Goal: Task Accomplishment & Management: Manage account settings

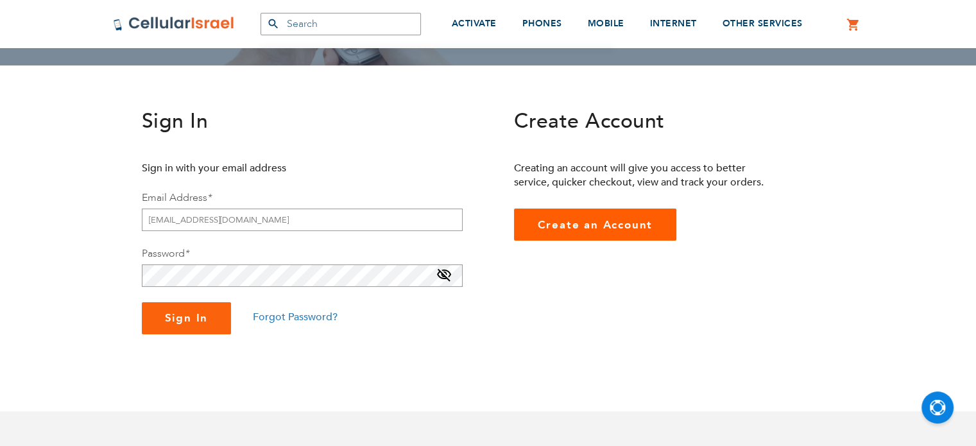
scroll to position [257, 0]
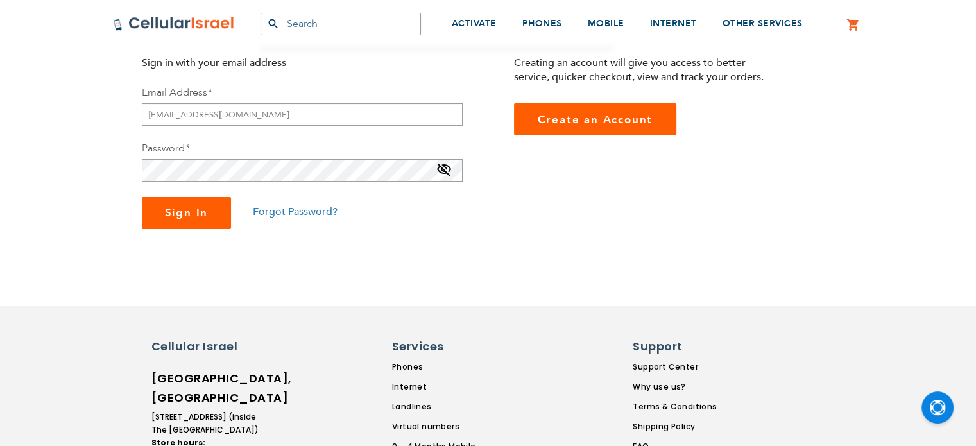
click at [168, 219] on span "Sign In" at bounding box center [187, 212] width 44 height 15
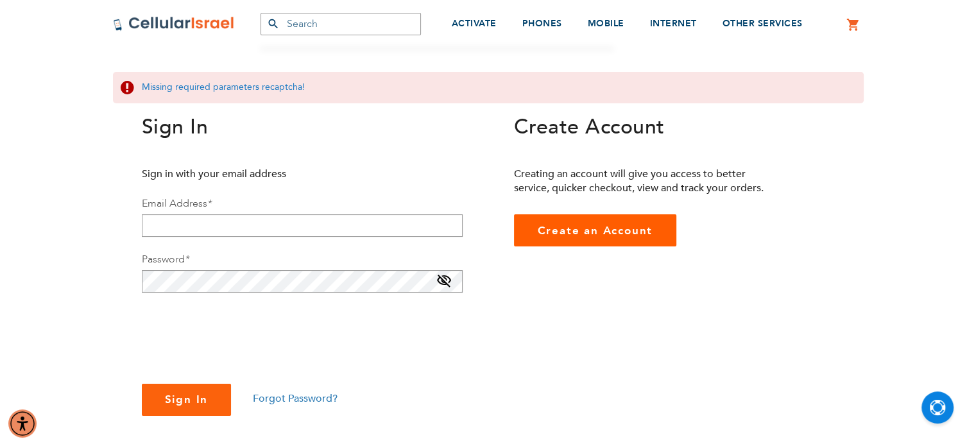
scroll to position [257, 0]
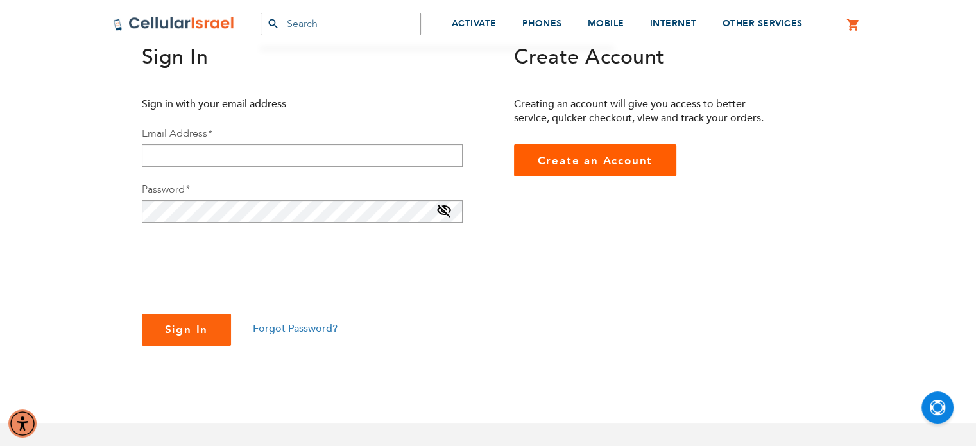
checkbox input "true"
type input "[EMAIL_ADDRESS][DOMAIN_NAME]"
click at [195, 328] on span "Sign In" at bounding box center [187, 329] width 44 height 15
